Goal: Task Accomplishment & Management: Manage account settings

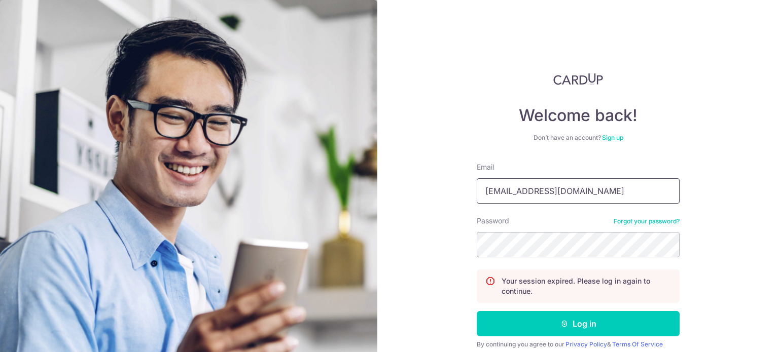
click at [554, 192] on input "kienjoe@gmail.com" at bounding box center [578, 191] width 203 height 25
type input "[EMAIL_ADDRESS][DOMAIN_NAME]"
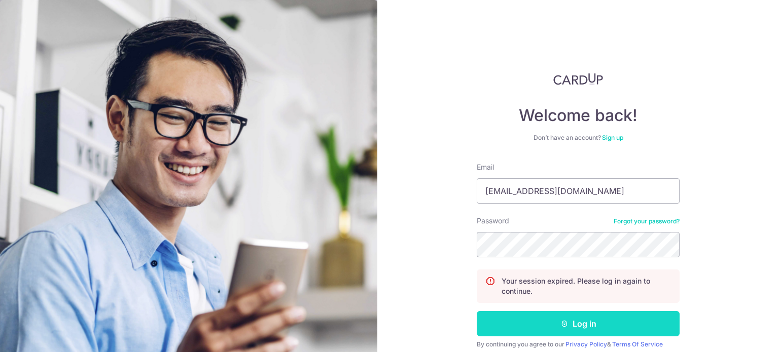
click at [598, 322] on button "Log in" at bounding box center [578, 323] width 203 height 25
